Goal: Task Accomplishment & Management: Manage account settings

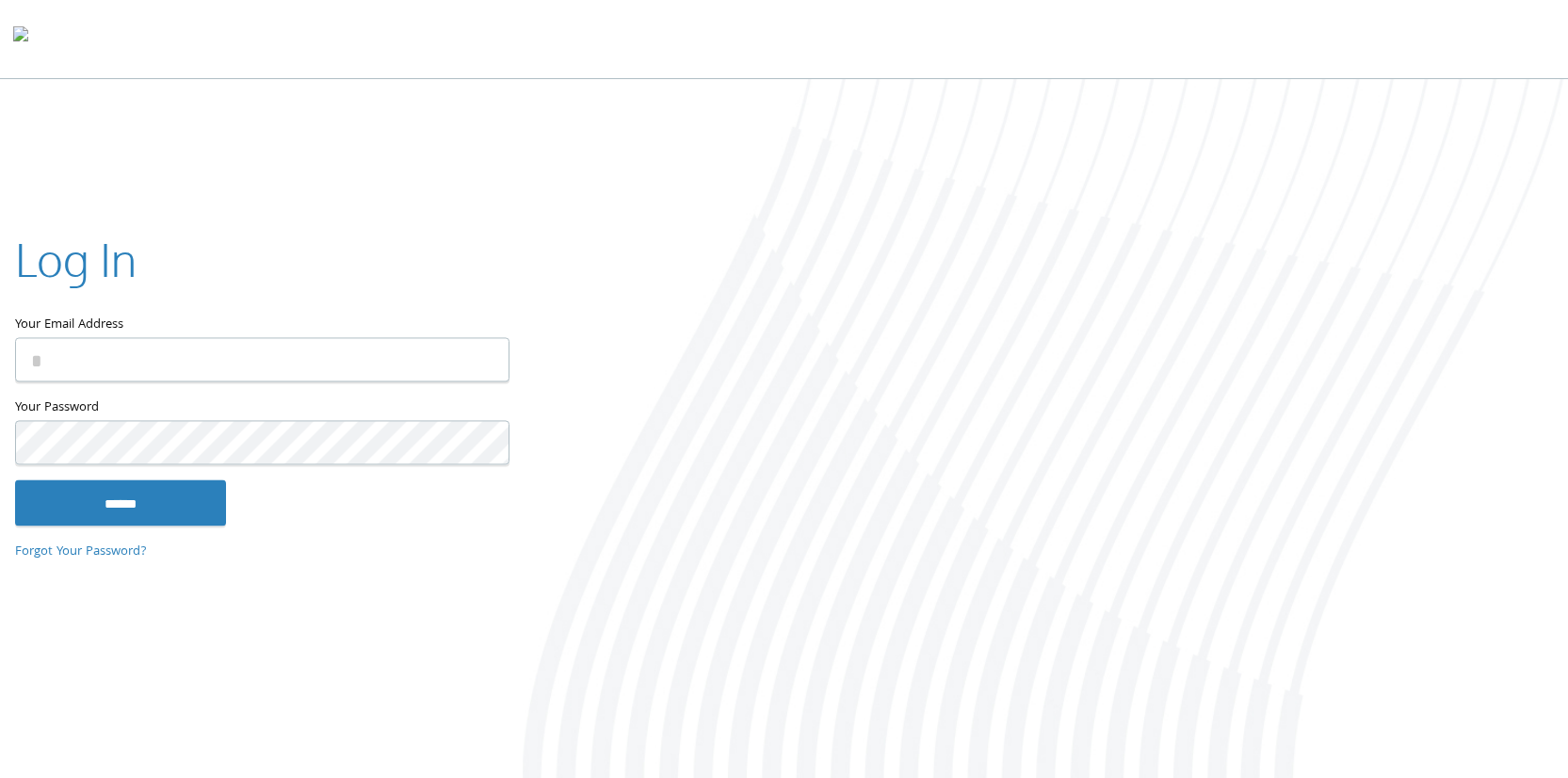
type input "**********"
click at [139, 520] on input "******" at bounding box center [121, 503] width 211 height 46
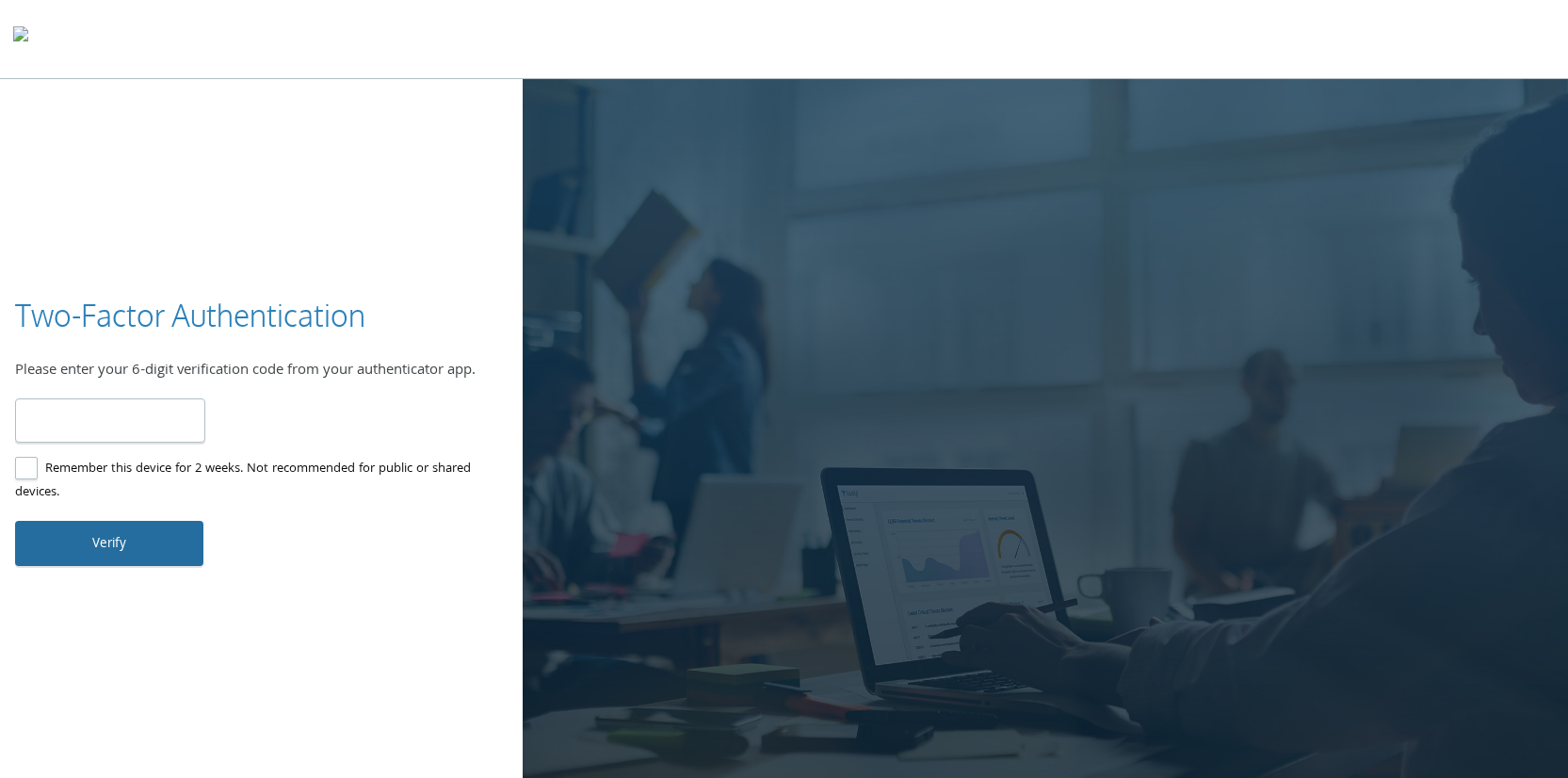
click at [69, 533] on button "Verify" at bounding box center [110, 544] width 188 height 46
